Goal: Information Seeking & Learning: Learn about a topic

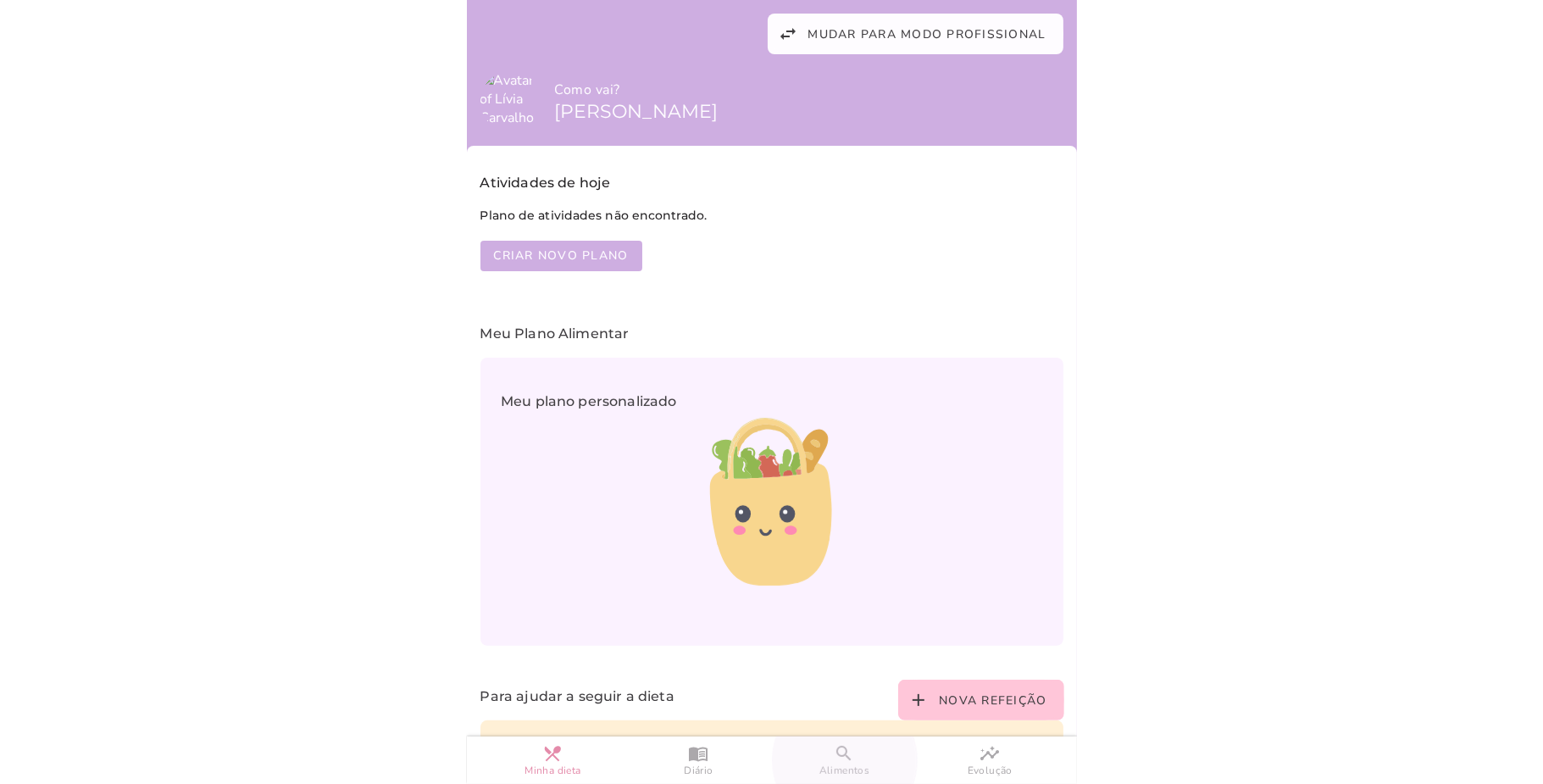
click at [831, 743] on link "search Alimentos" at bounding box center [844, 760] width 145 height 48
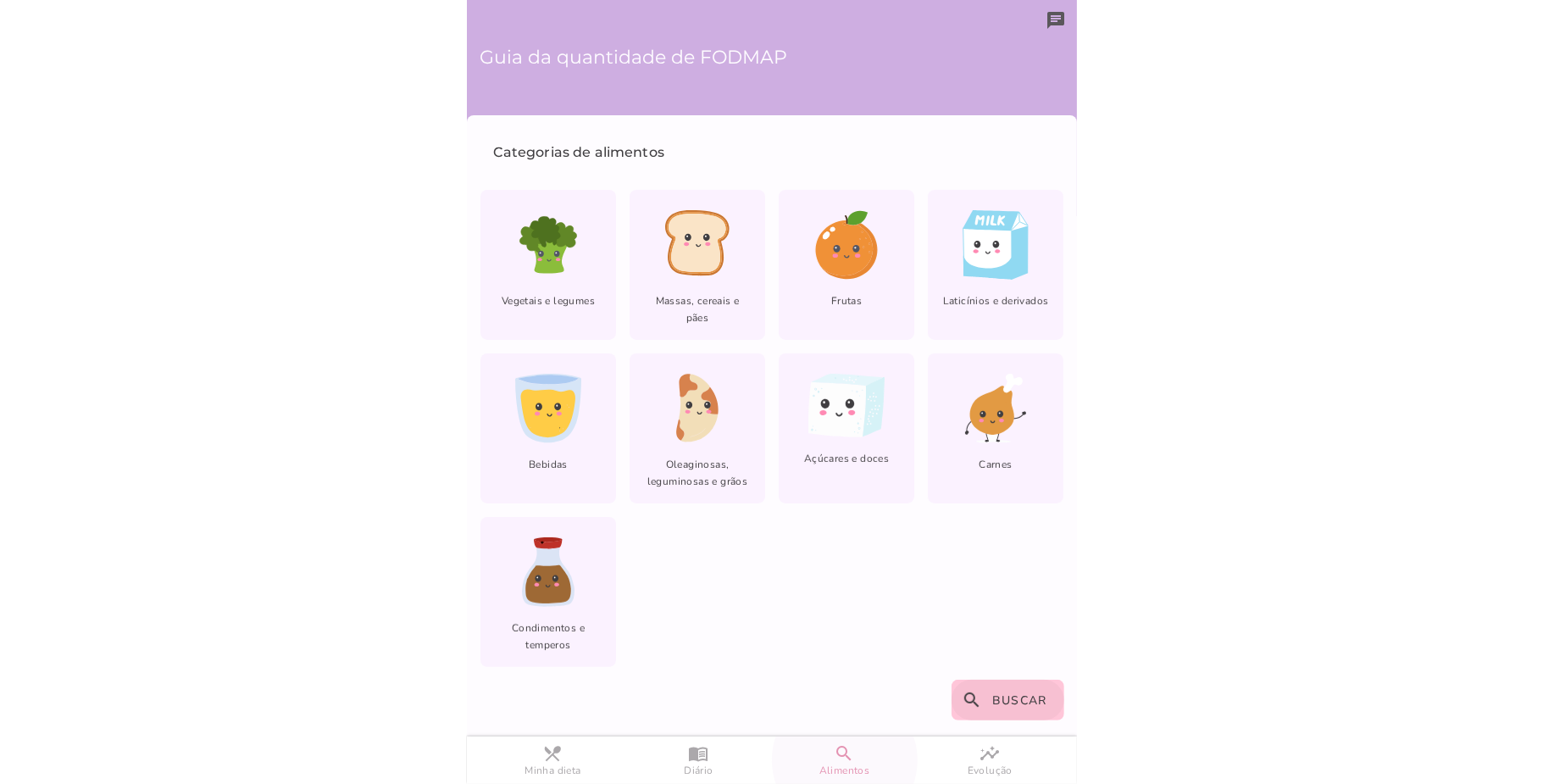
click at [0, 0] on slot "search" at bounding box center [0, 0] width 0 height 0
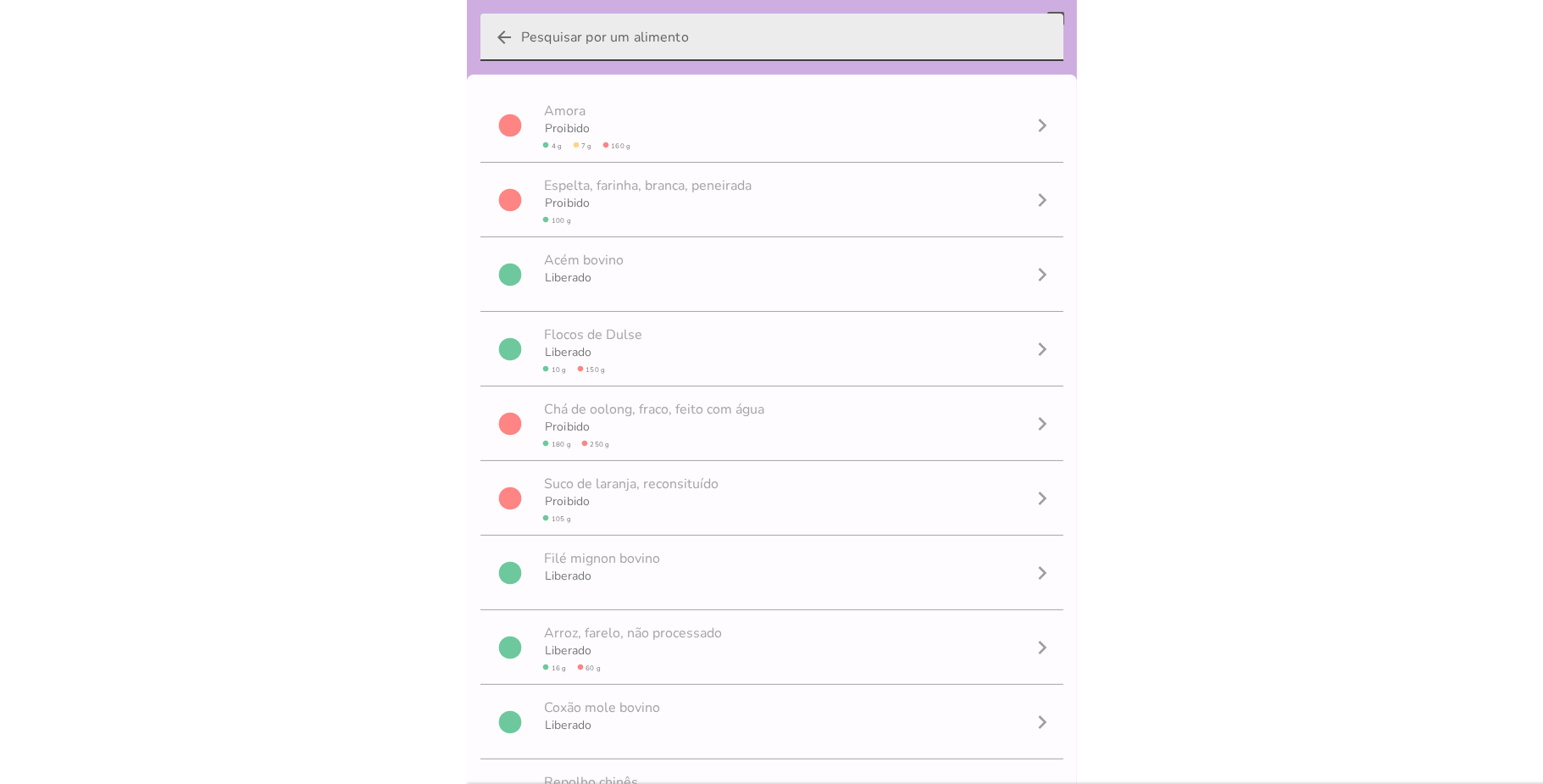
click at [662, 42] on input "arrow_back" at bounding box center [786, 37] width 529 height 48
type input "amido"
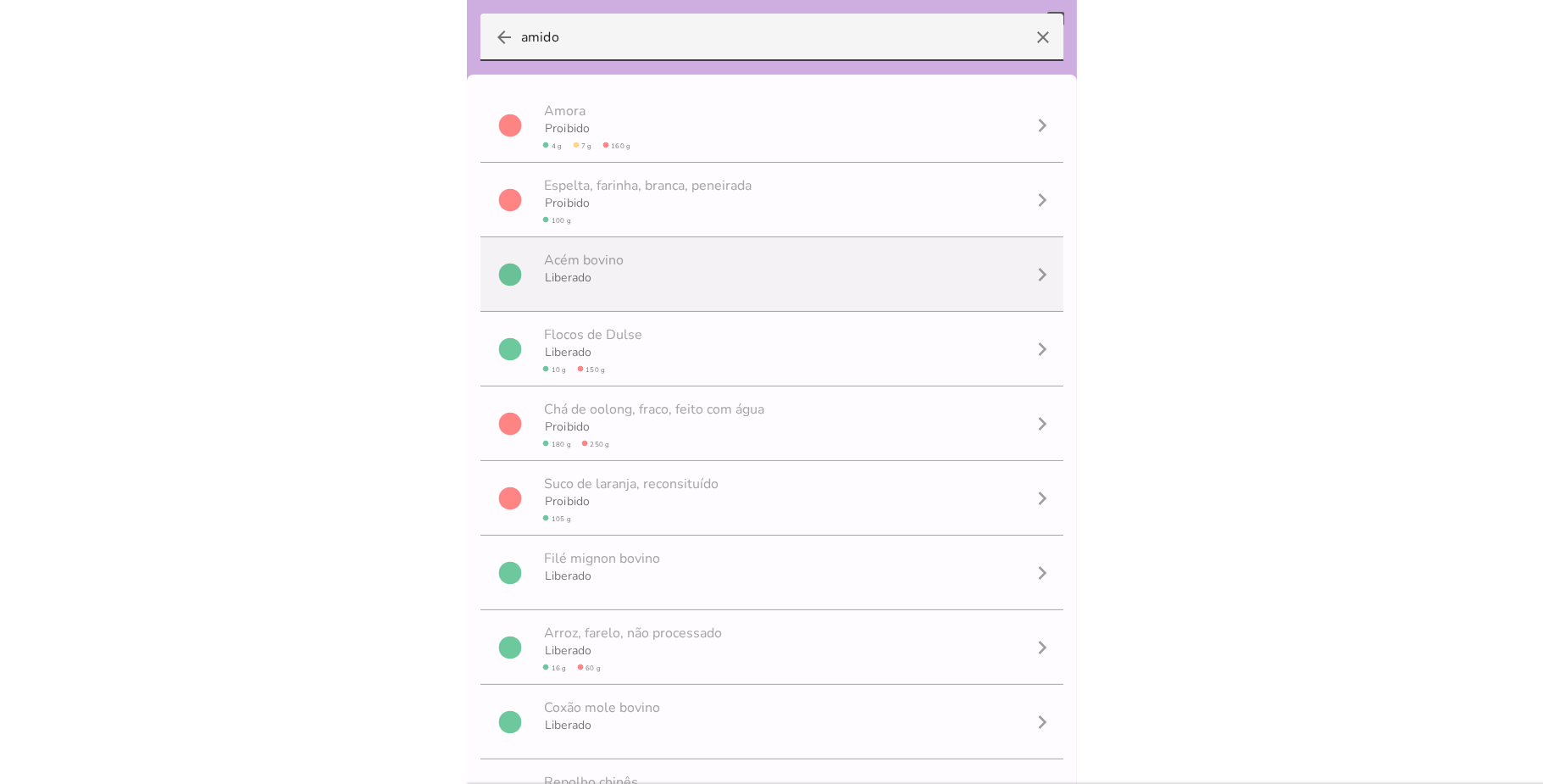
scroll to position [1, 0]
